Goal: Task Accomplishment & Management: Use online tool/utility

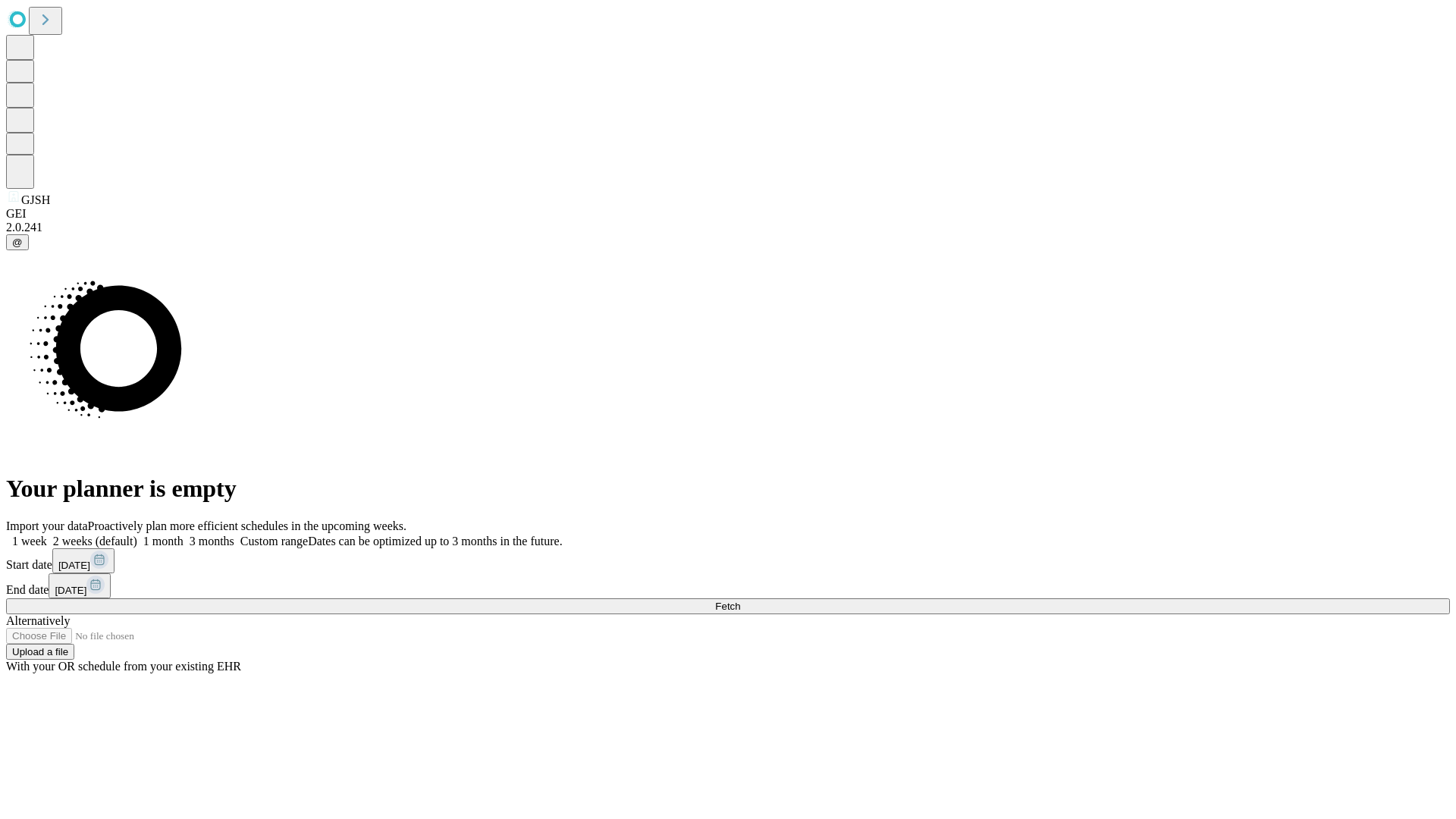
click at [740, 600] on span "Fetch" at bounding box center [728, 605] width 25 height 11
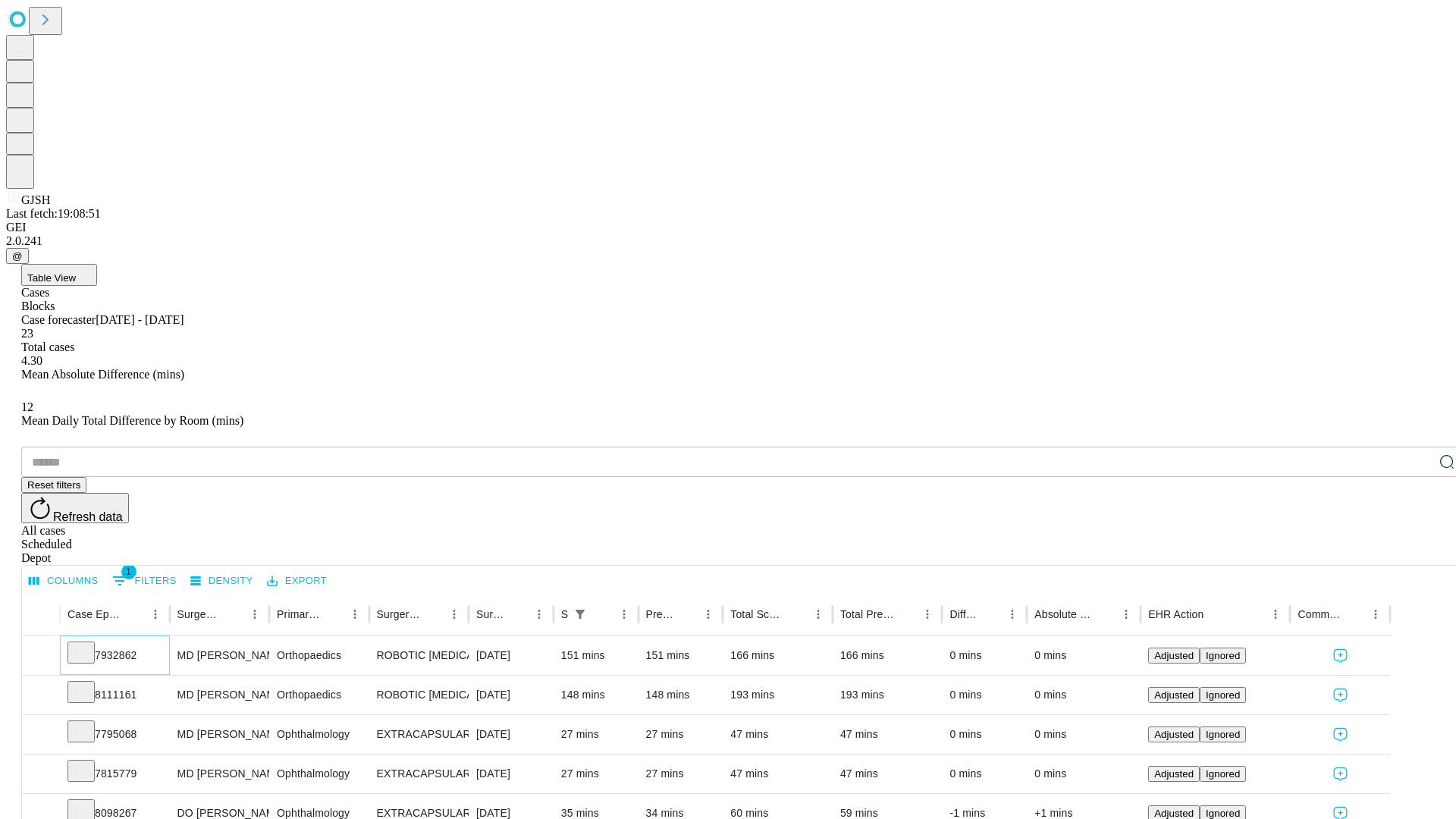
click at [88, 644] on icon at bounding box center [82, 652] width 15 height 15
